Goal: Transaction & Acquisition: Purchase product/service

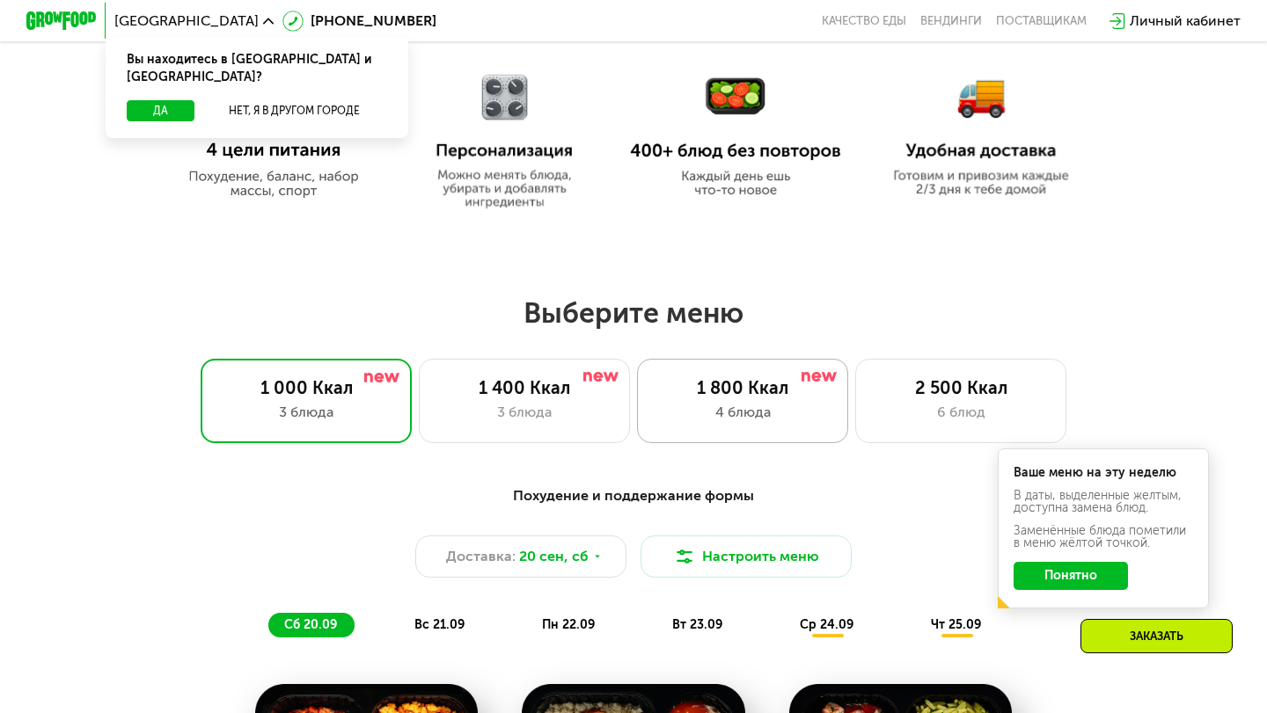
scroll to position [845, 0]
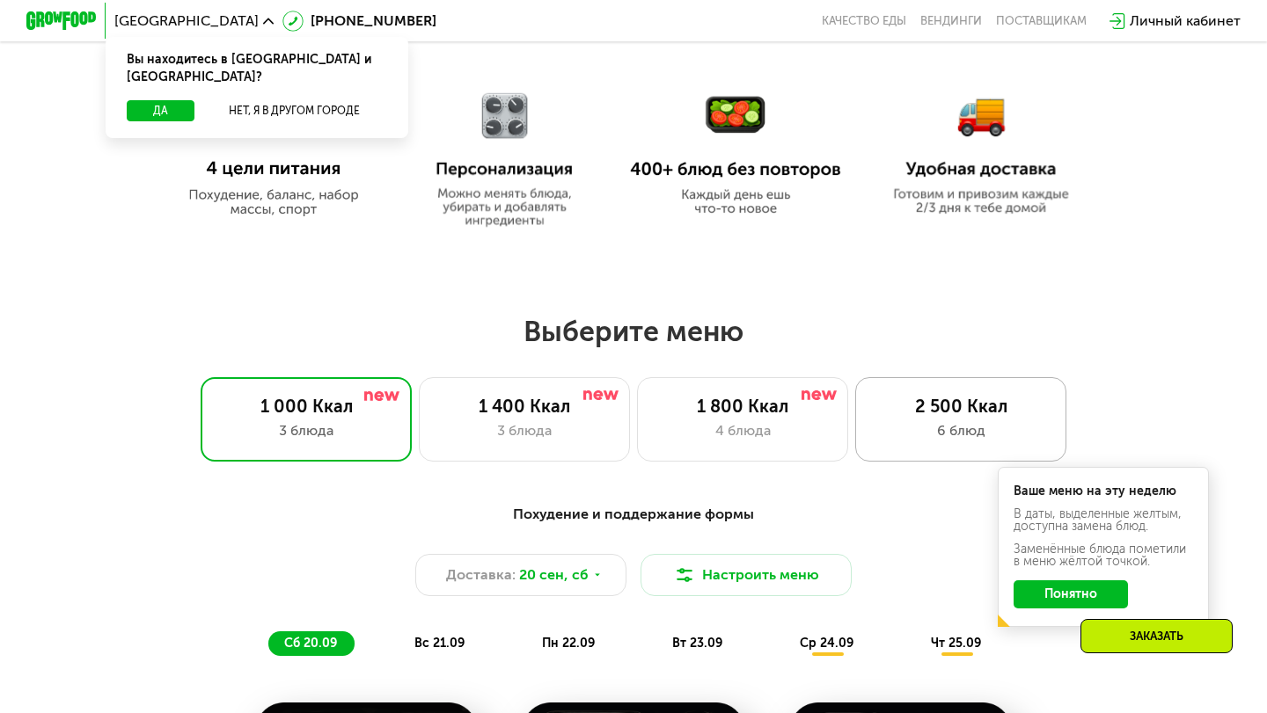
click at [989, 426] on div "6 блюд" at bounding box center [960, 430] width 174 height 21
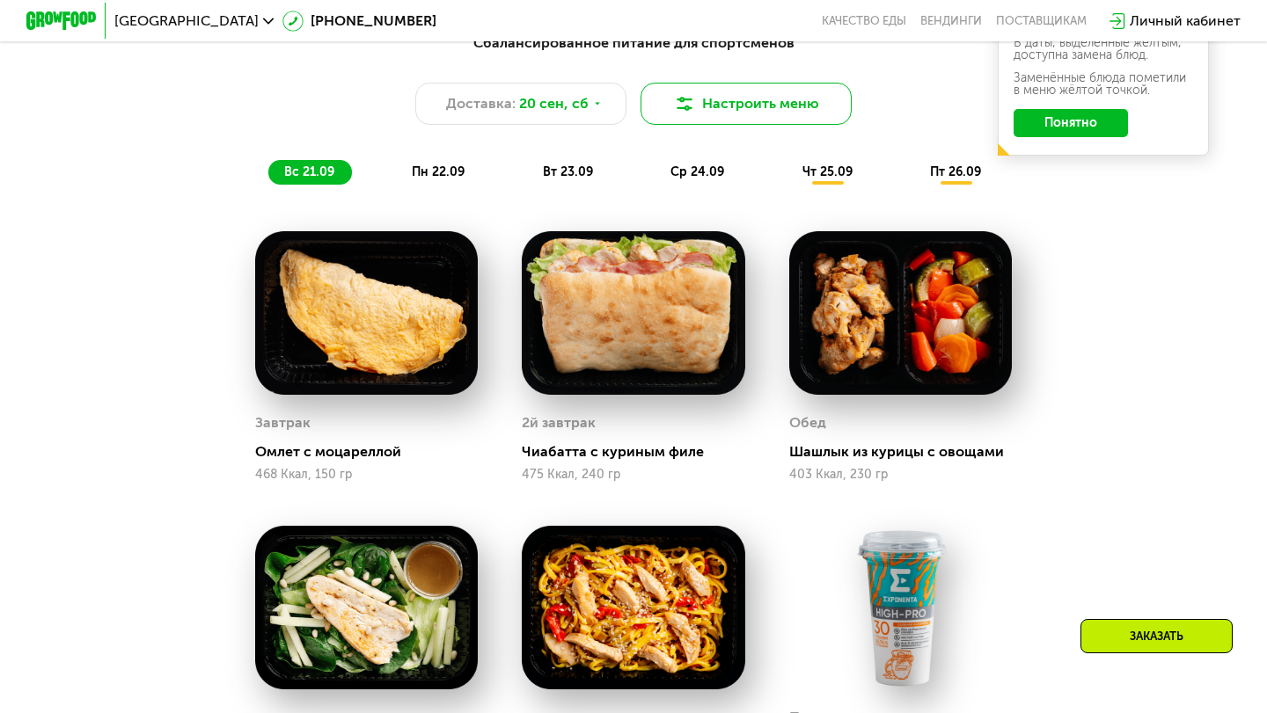
scroll to position [1316, 0]
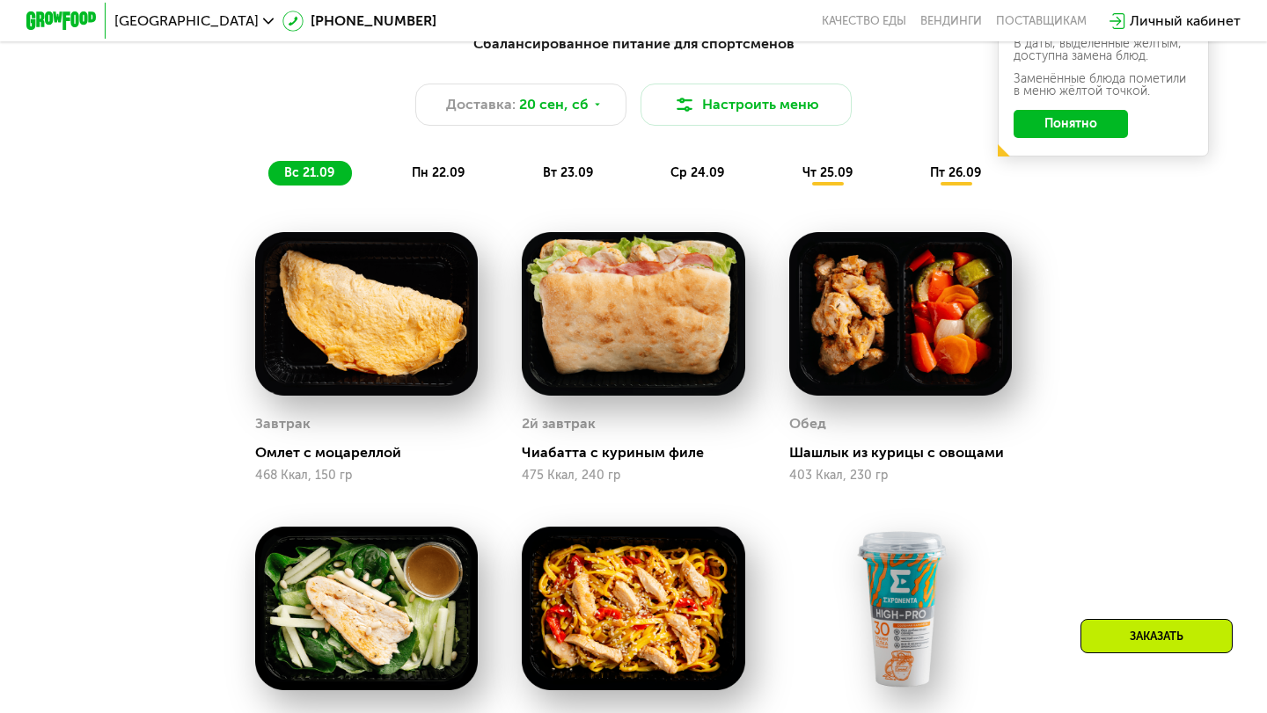
click at [478, 173] on div "пн 22.09" at bounding box center [439, 173] width 86 height 25
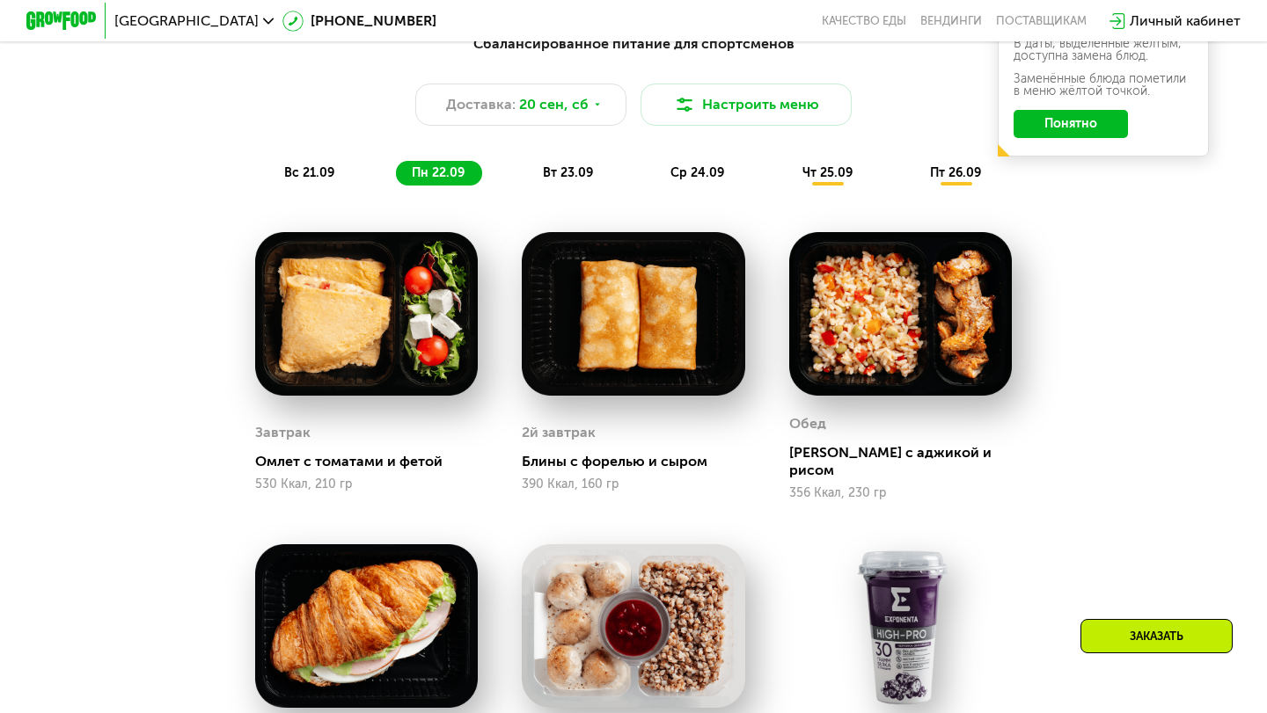
click at [557, 173] on span "вт 23.09" at bounding box center [568, 172] width 50 height 15
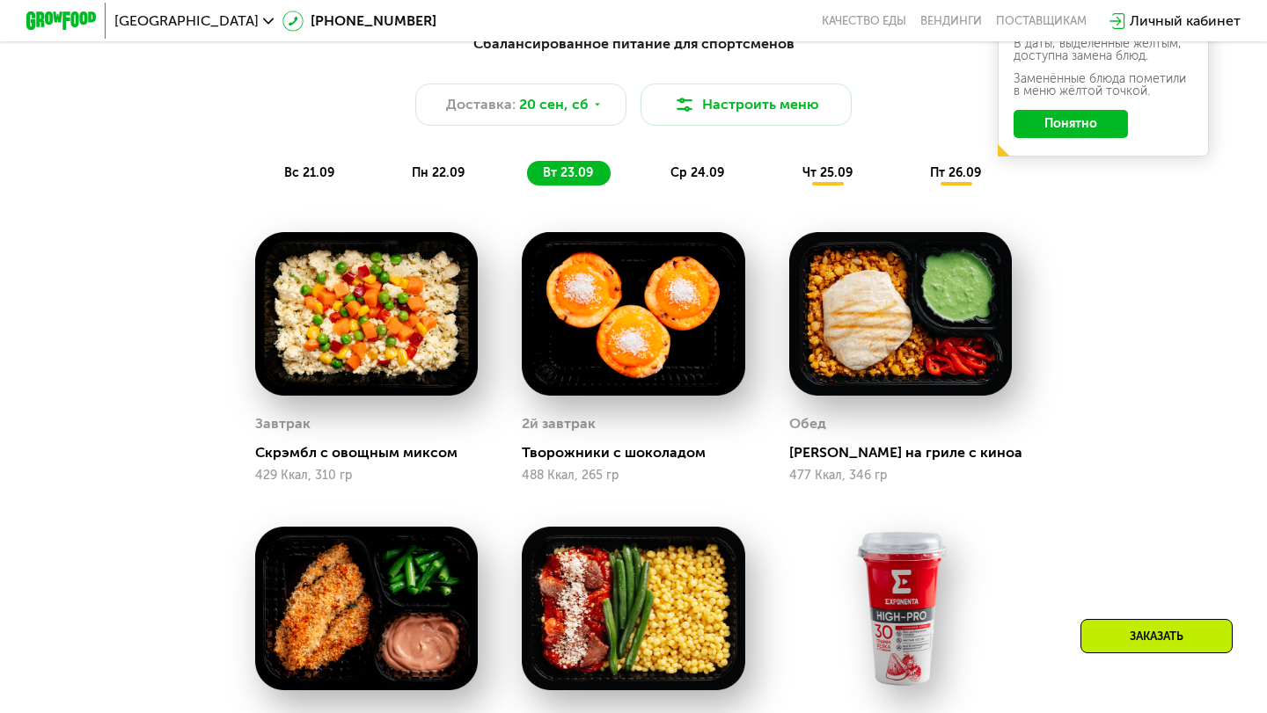
click at [719, 141] on div "Сбалансированное питание для спортсменов Доставка: 20 сен, сб Настроить меню вс…" at bounding box center [633, 109] width 1041 height 152
click at [719, 154] on div "Сбалансированное питание для спортсменов Доставка: 20 сен, сб Настроить меню вс…" at bounding box center [633, 109] width 1041 height 152
click at [719, 170] on span "ср 24.09" at bounding box center [697, 172] width 54 height 15
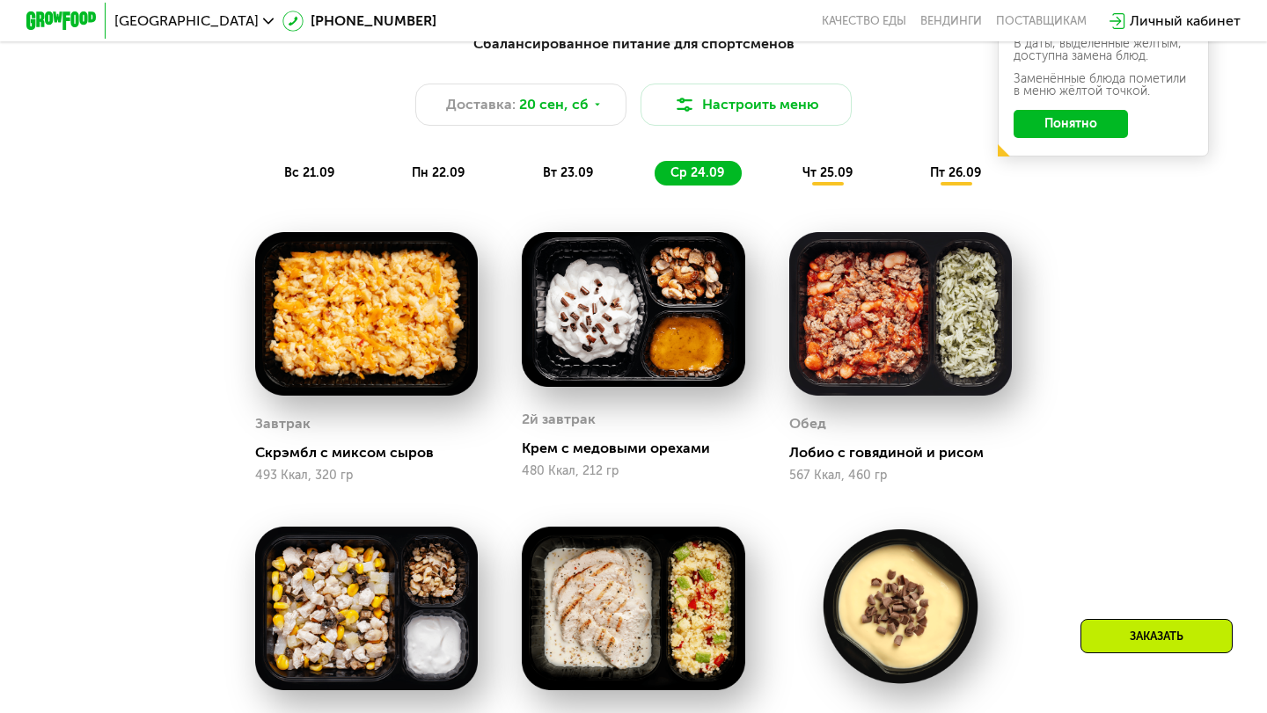
click at [800, 161] on div "чт 25.09" at bounding box center [828, 173] width 84 height 25
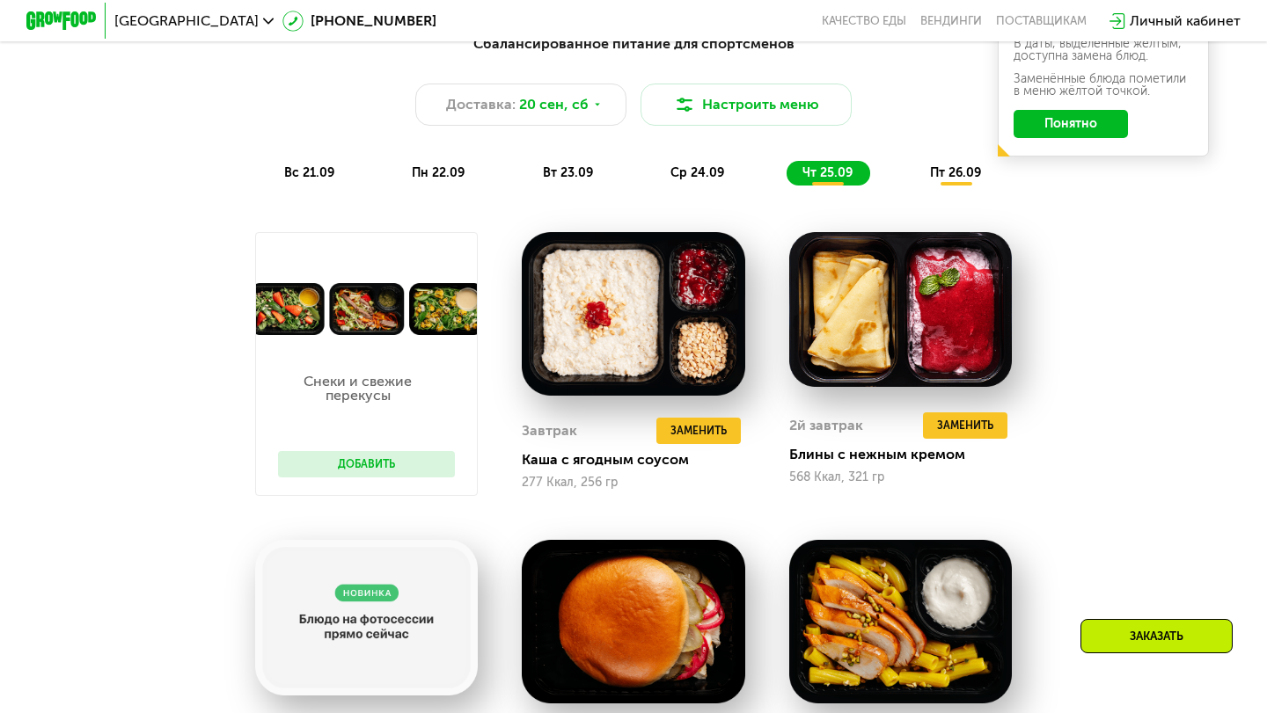
click at [974, 179] on span "пт 26.09" at bounding box center [955, 172] width 51 height 15
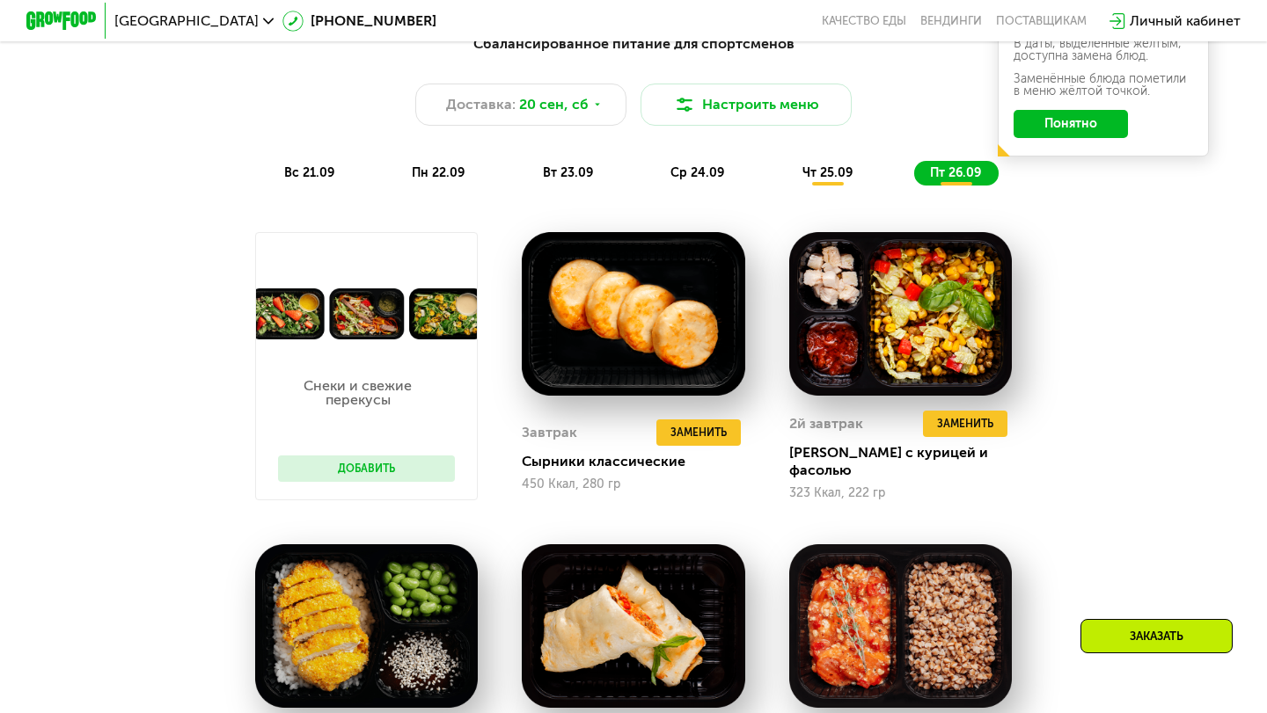
click at [882, 166] on div "вс 21.09 пн 22.09 вт 23.09 ср 24.09 чт 25.09 пт 26.09" at bounding box center [633, 173] width 730 height 25
click at [780, 156] on div "Сбалансированное питание для спортсменов Доставка: 20 сен, сб Настроить меню вс…" at bounding box center [633, 109] width 1041 height 152
click at [818, 168] on span "чт 25.09" at bounding box center [827, 172] width 50 height 15
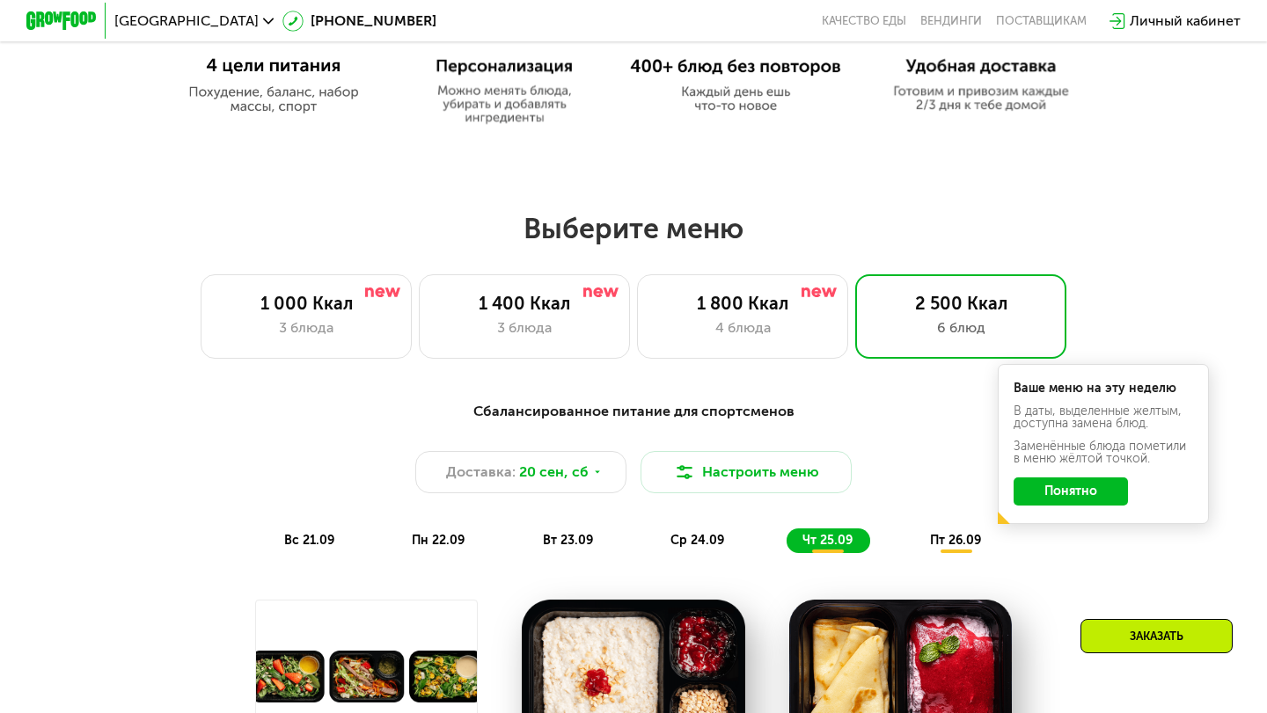
scroll to position [950, 0]
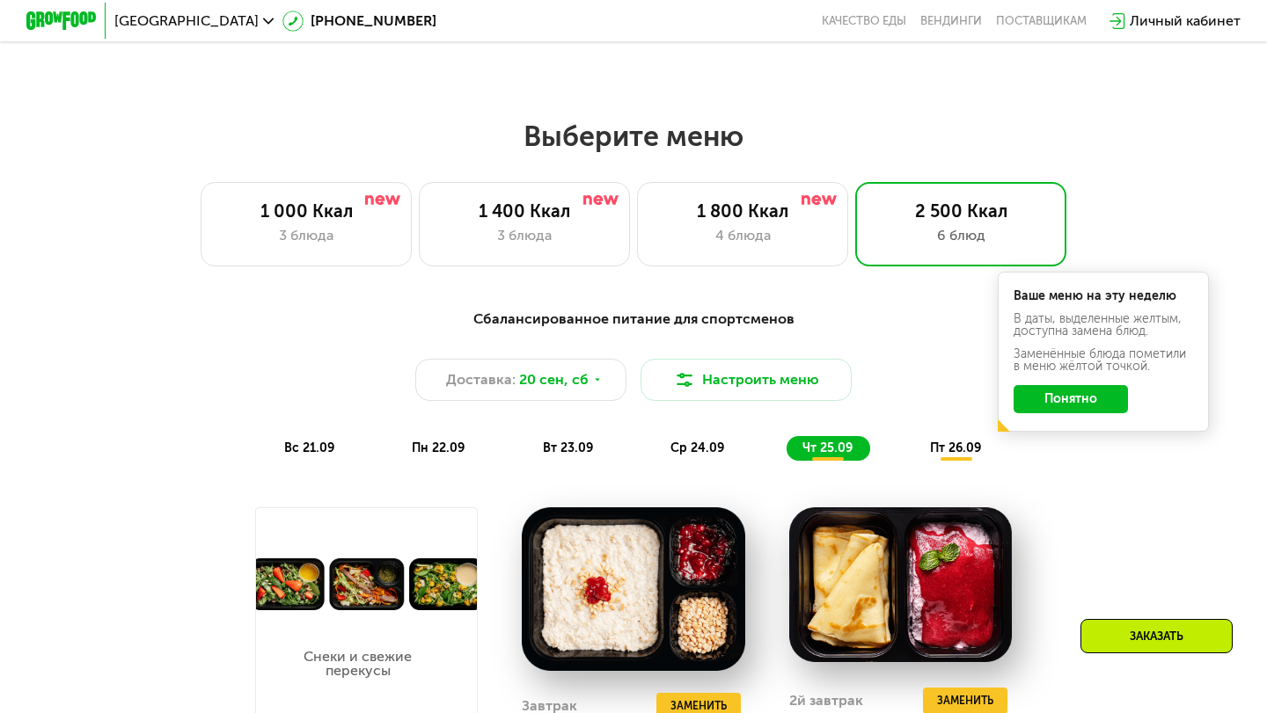
click at [1108, 407] on button "Понятно" at bounding box center [1070, 399] width 114 height 28
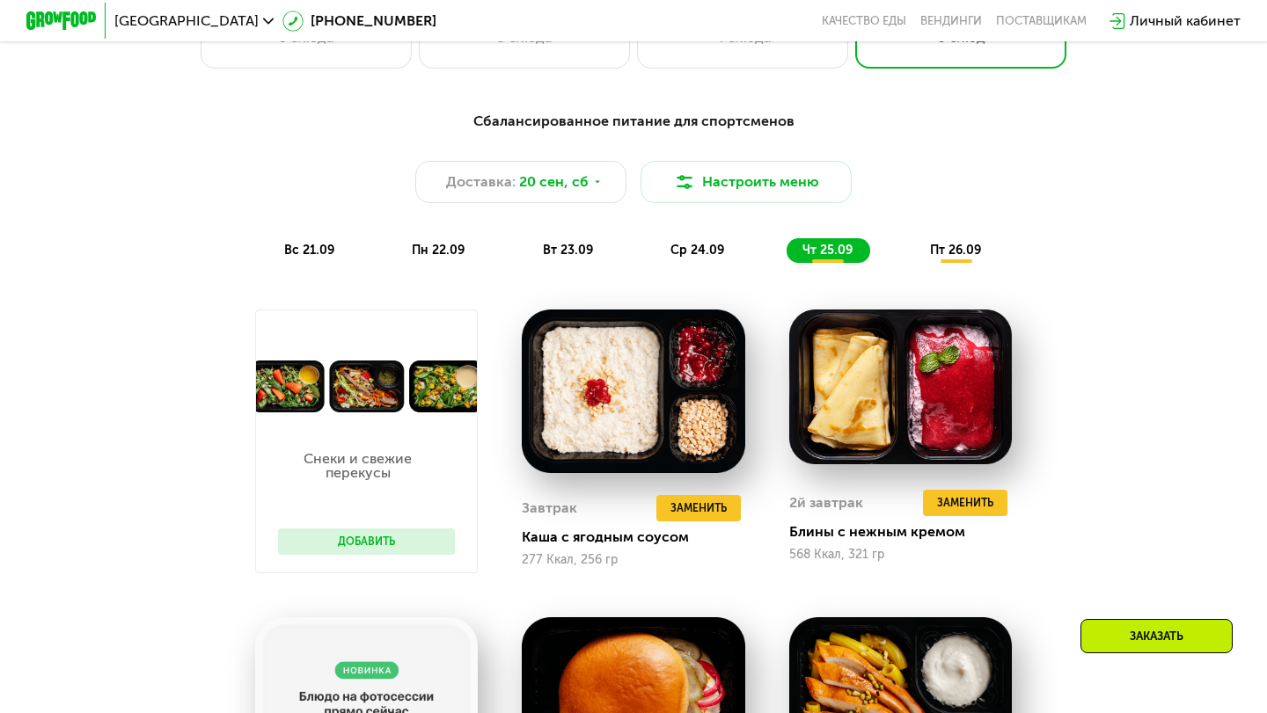
scroll to position [1318, 0]
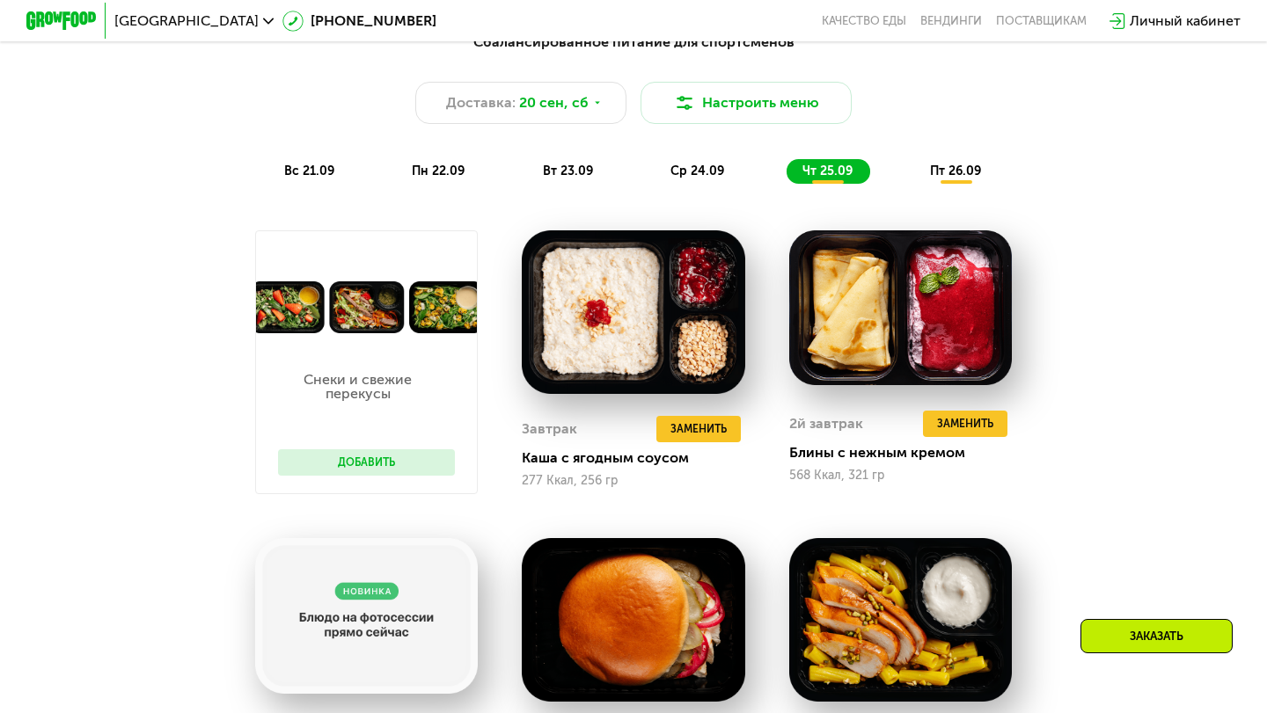
click at [979, 163] on div "пт 26.09" at bounding box center [956, 171] width 84 height 25
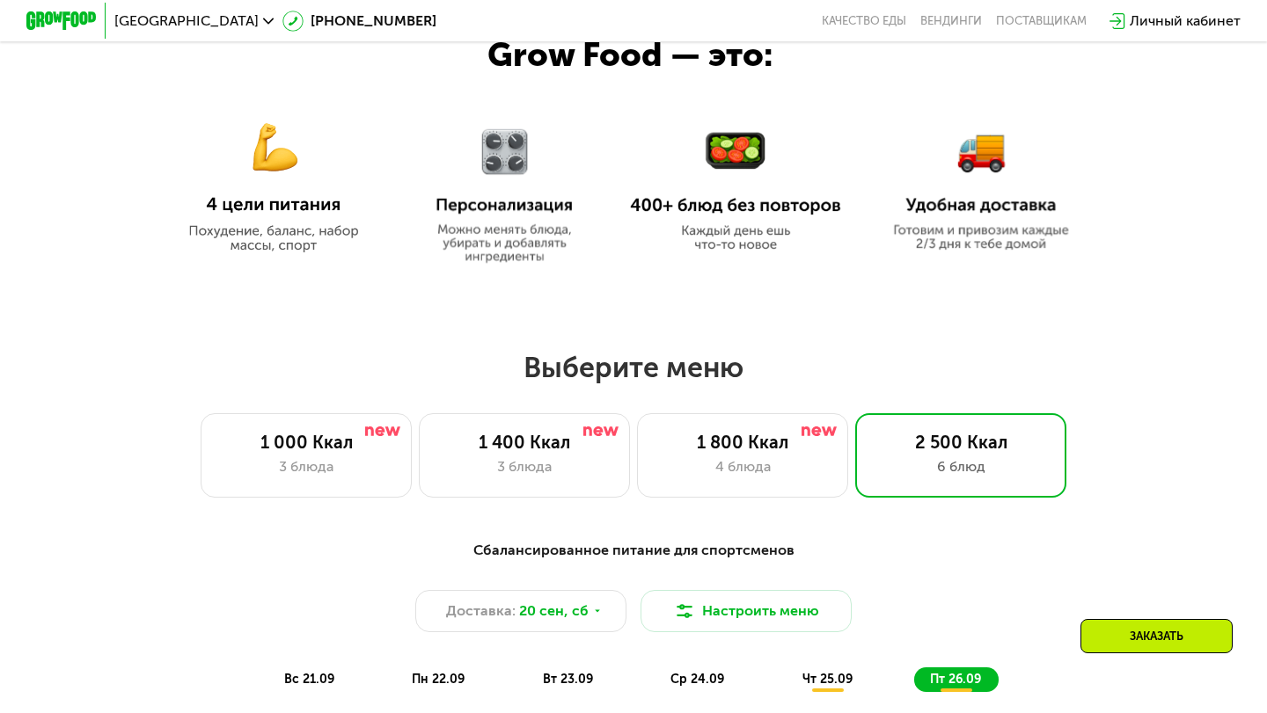
scroll to position [840, 0]
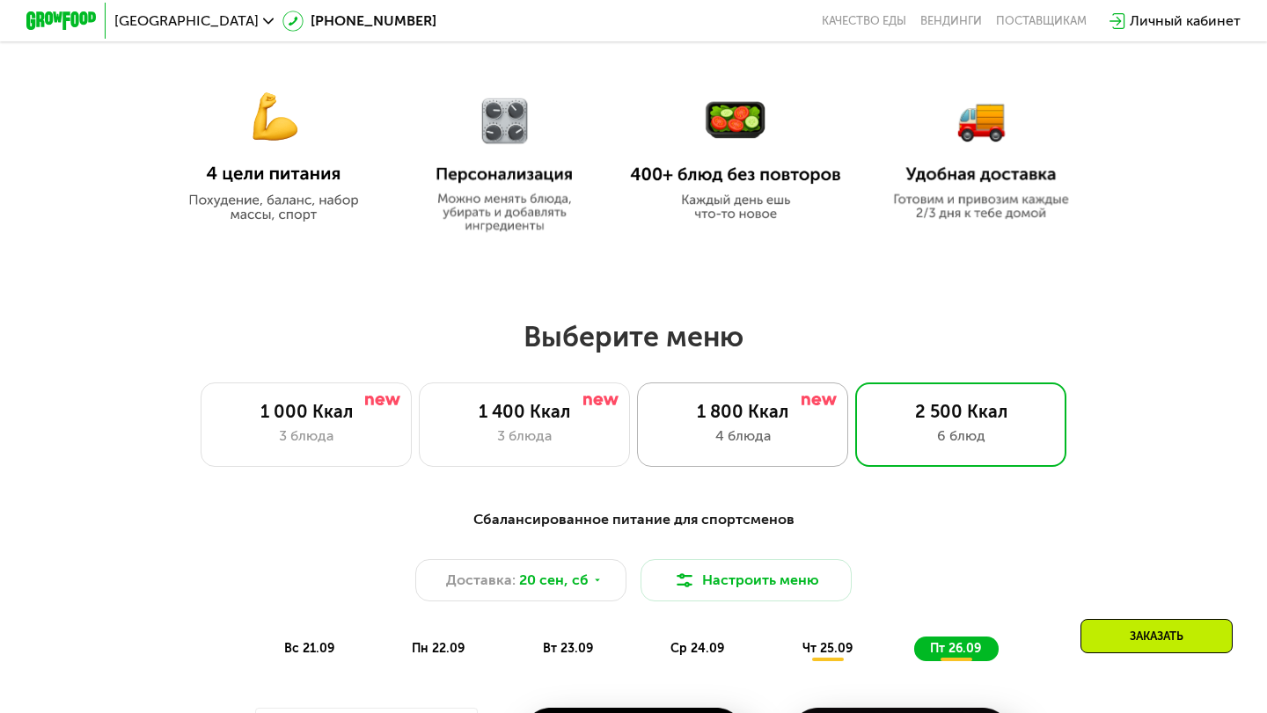
click at [736, 440] on div "4 блюда" at bounding box center [742, 436] width 174 height 21
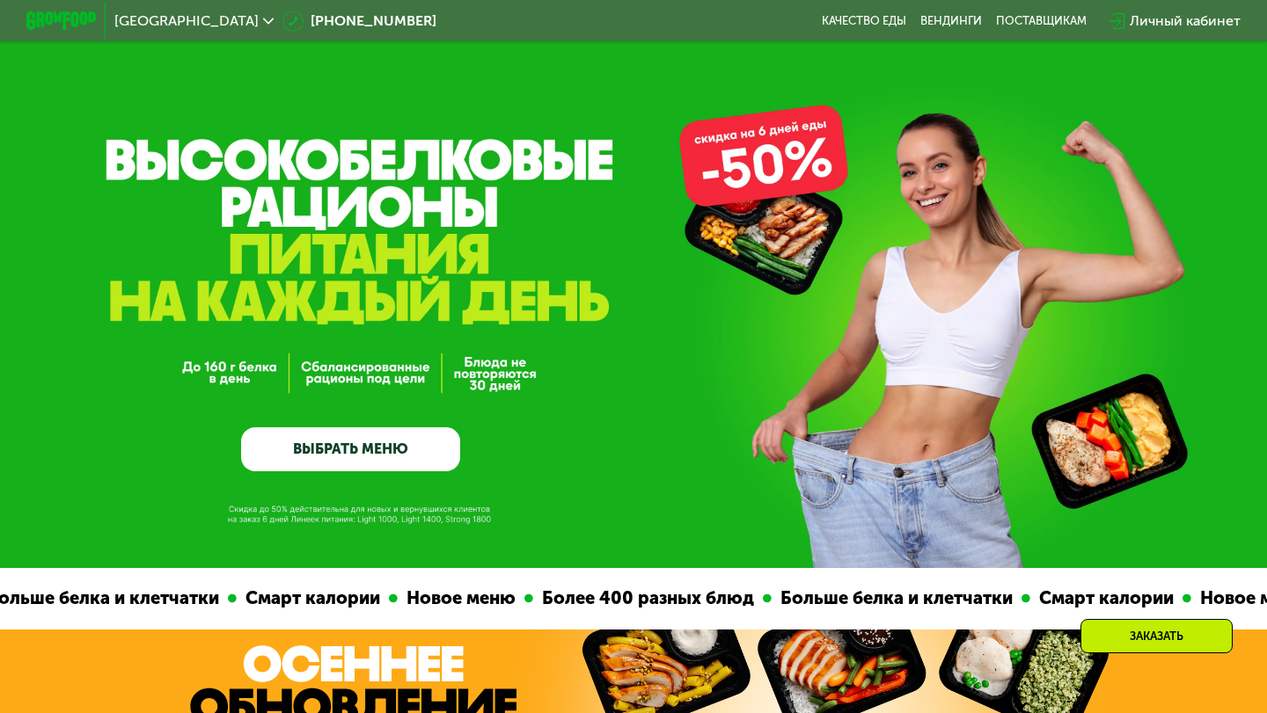
scroll to position [0, 0]
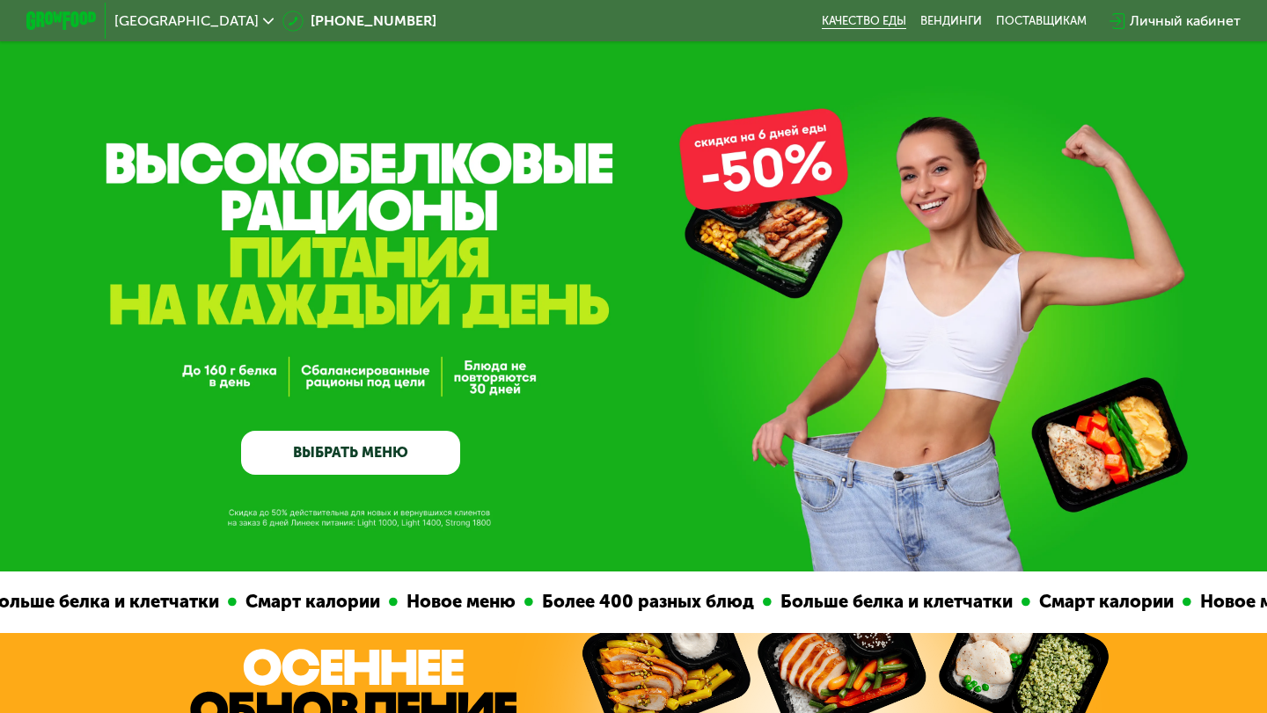
click at [894, 19] on link "Качество еды" at bounding box center [864, 21] width 84 height 14
